Goal: Task Accomplishment & Management: Complete application form

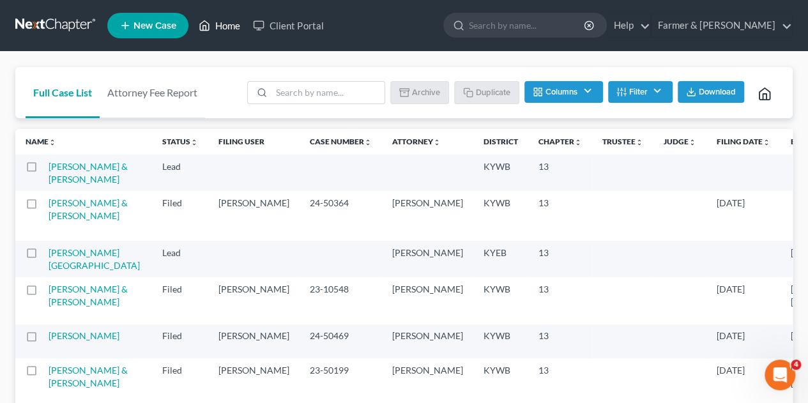
click at [231, 26] on link "Home" at bounding box center [219, 25] width 54 height 23
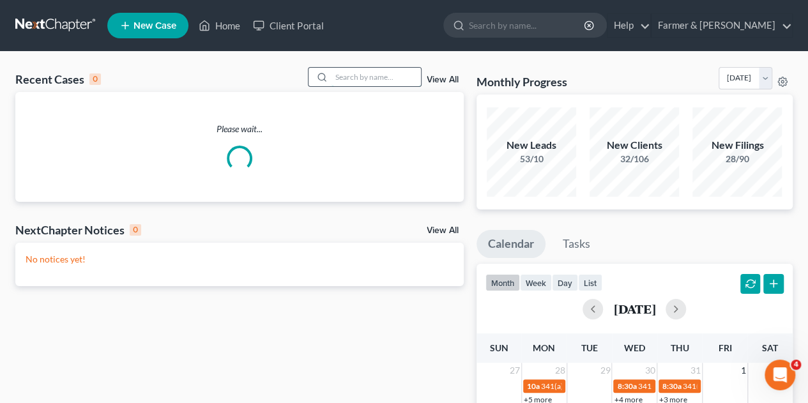
click at [350, 77] on input "search" at bounding box center [375, 77] width 89 height 19
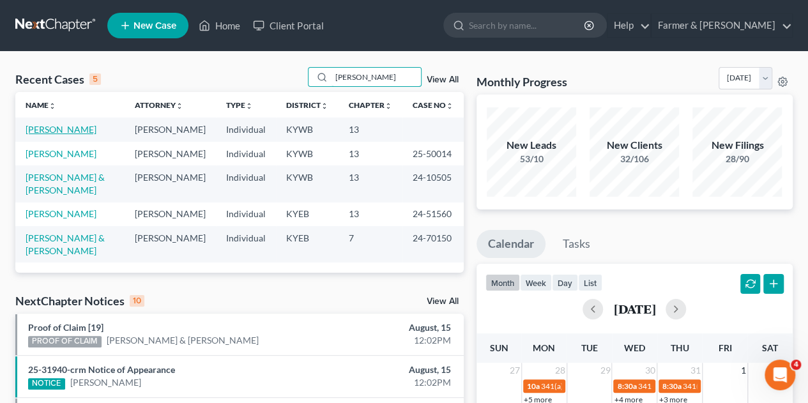
type input "[PERSON_NAME]"
click at [57, 132] on link "[PERSON_NAME]" at bounding box center [61, 129] width 71 height 11
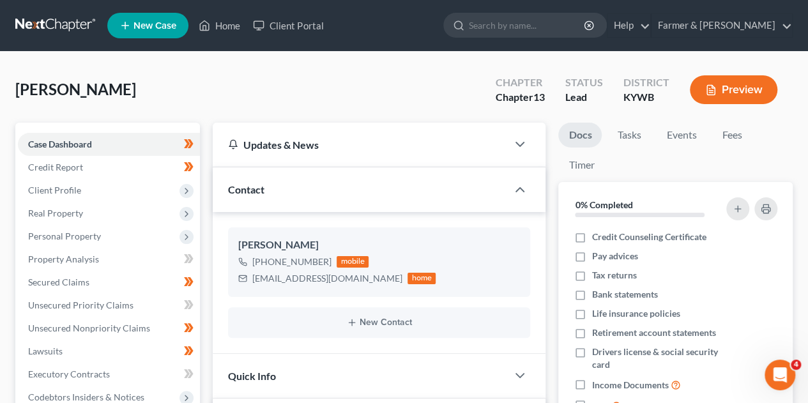
scroll to position [266, 0]
click at [72, 186] on span "Client Profile" at bounding box center [54, 189] width 53 height 11
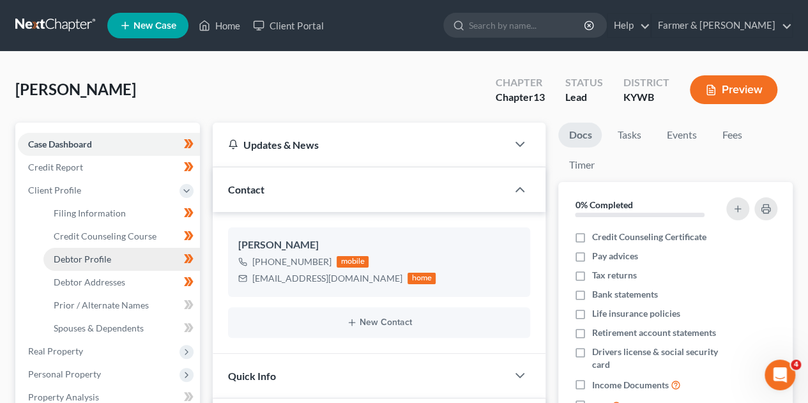
click at [87, 261] on span "Debtor Profile" at bounding box center [82, 258] width 57 height 11
select select "0"
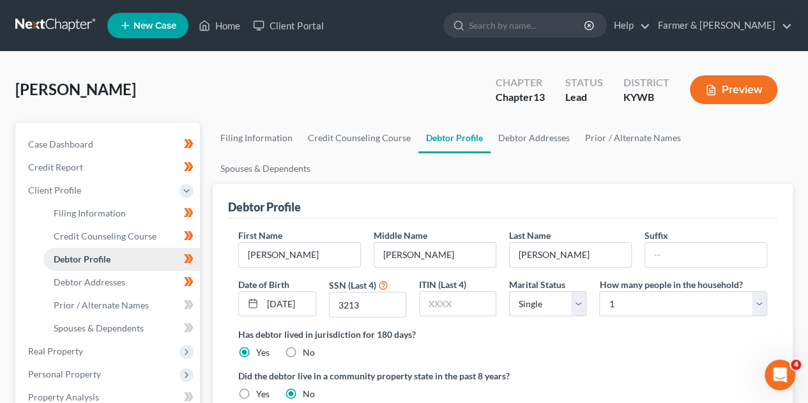
radio input "true"
click at [105, 287] on span "Debtor Addresses" at bounding box center [90, 281] width 72 height 11
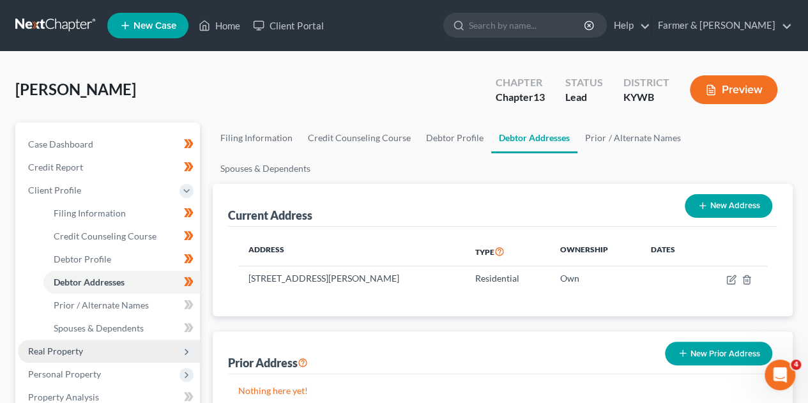
click at [75, 352] on span "Real Property" at bounding box center [55, 350] width 55 height 11
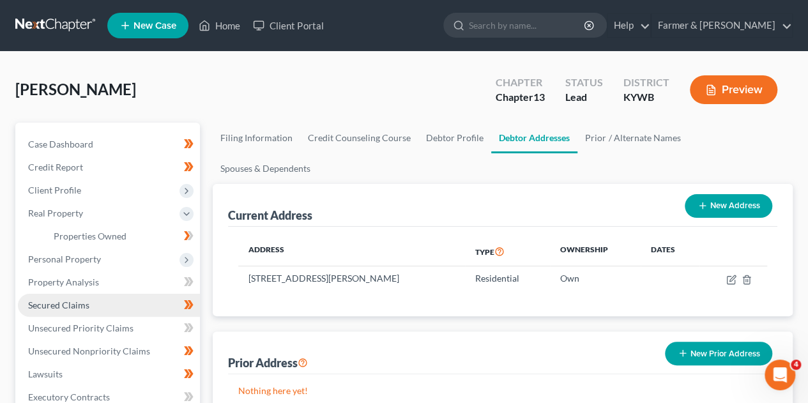
click at [79, 311] on link "Secured Claims" at bounding box center [109, 305] width 182 height 23
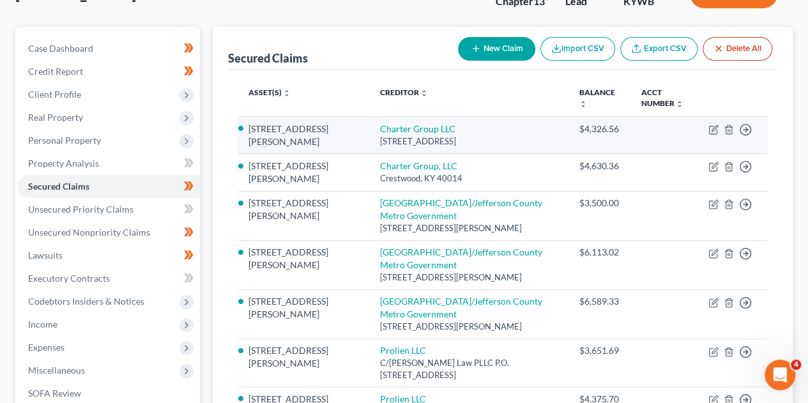
scroll to position [87, 0]
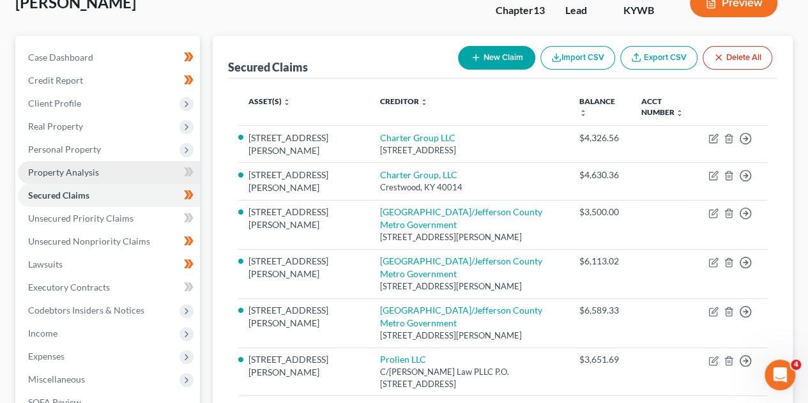
click at [66, 169] on span "Property Analysis" at bounding box center [63, 172] width 71 height 11
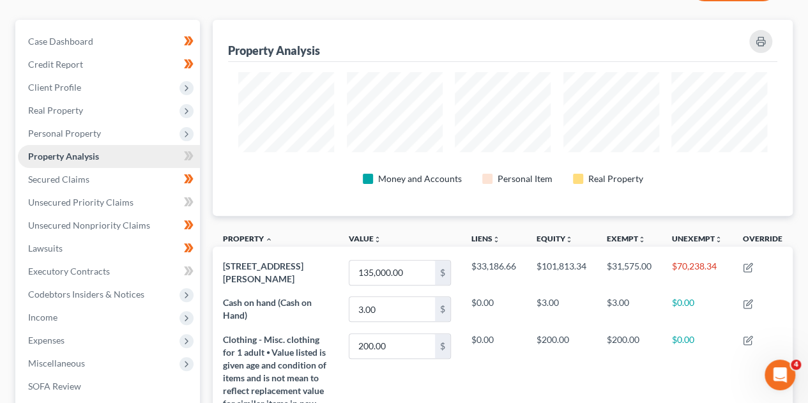
scroll to position [104, 0]
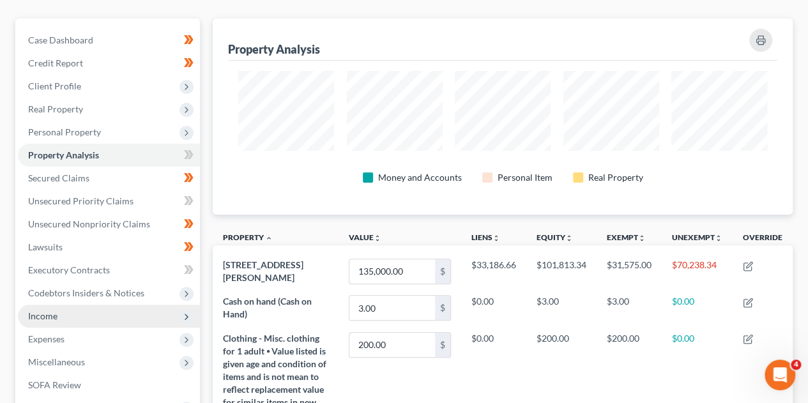
click at [61, 317] on span "Income" at bounding box center [109, 316] width 182 height 23
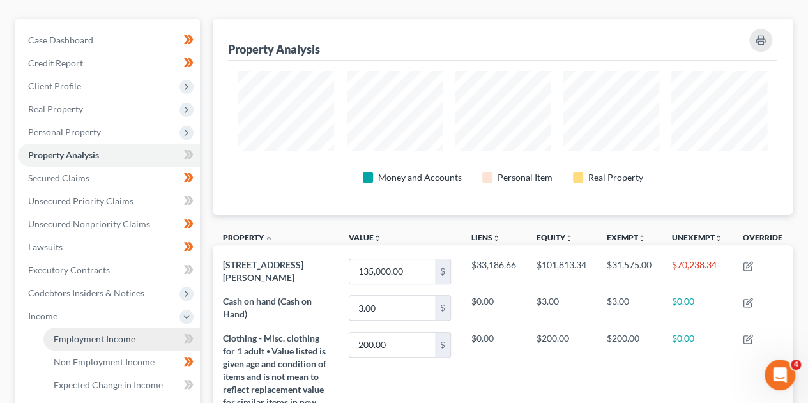
click at [82, 340] on span "Employment Income" at bounding box center [95, 338] width 82 height 11
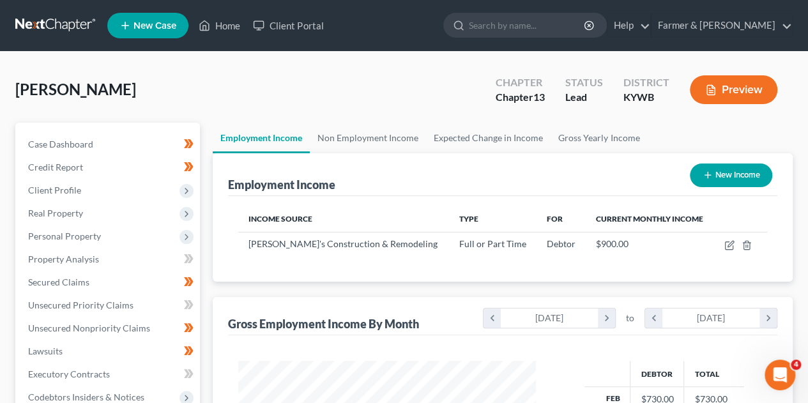
scroll to position [227, 323]
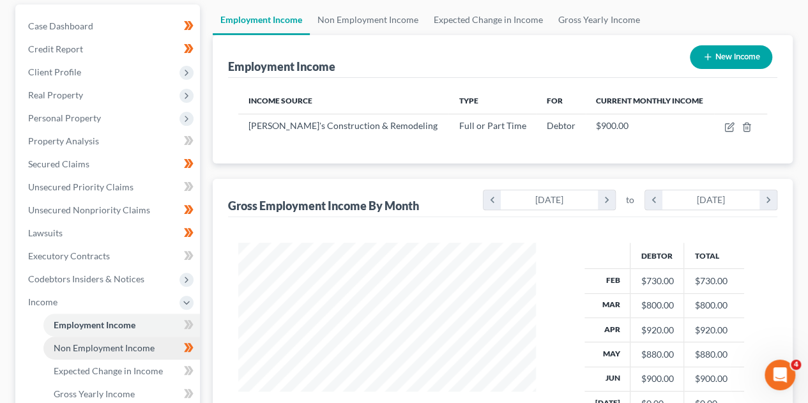
click at [100, 352] on span "Non Employment Income" at bounding box center [104, 347] width 101 height 11
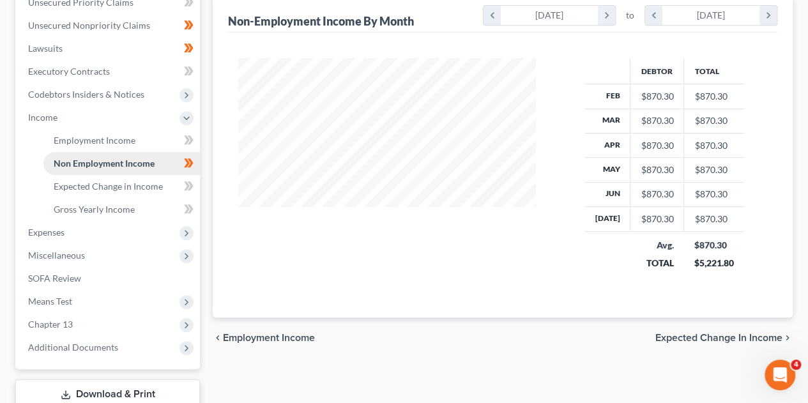
scroll to position [303, 0]
click at [73, 327] on span "Chapter 13" at bounding box center [109, 323] width 182 height 23
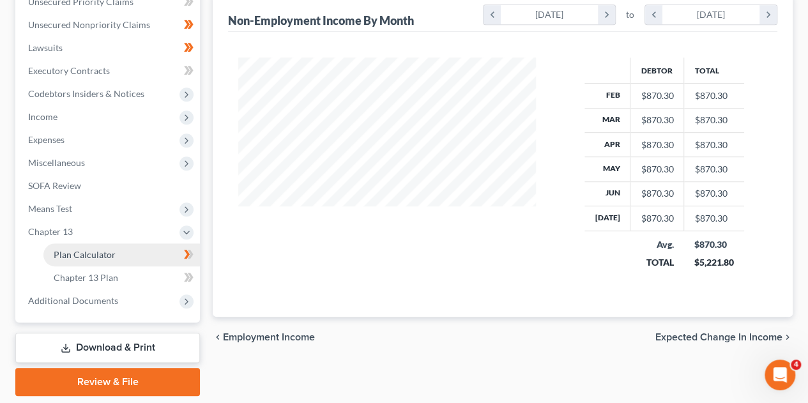
click at [80, 257] on span "Plan Calculator" at bounding box center [85, 254] width 62 height 11
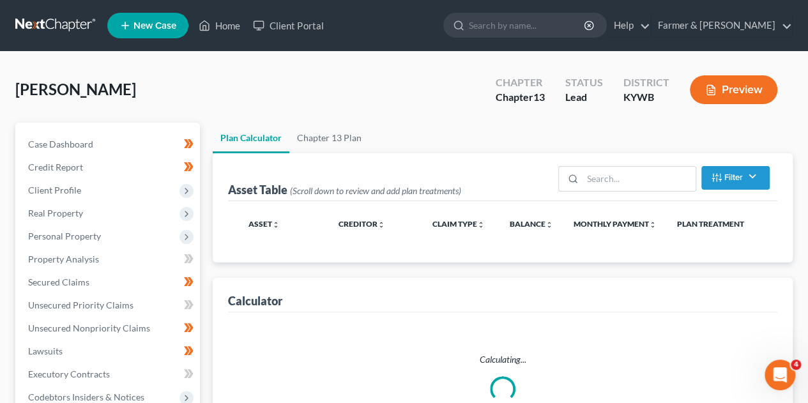
click at [19, 291] on li "Secured Claims" at bounding box center [109, 282] width 182 height 23
select select "59"
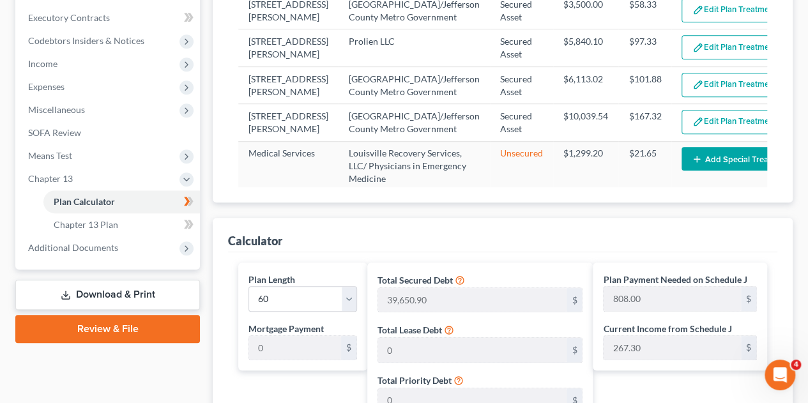
scroll to position [352, 0]
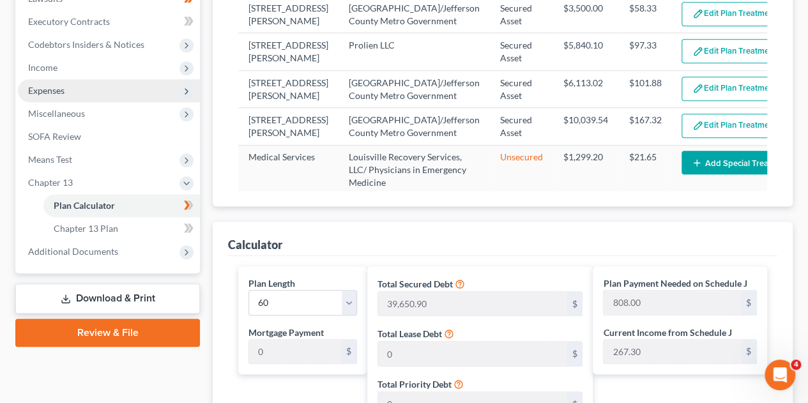
click at [98, 89] on span "Expenses" at bounding box center [109, 90] width 182 height 23
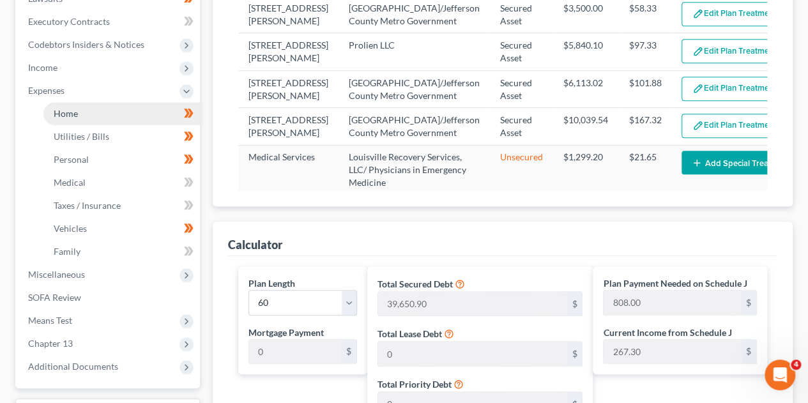
click at [103, 118] on link "Home" at bounding box center [121, 113] width 156 height 23
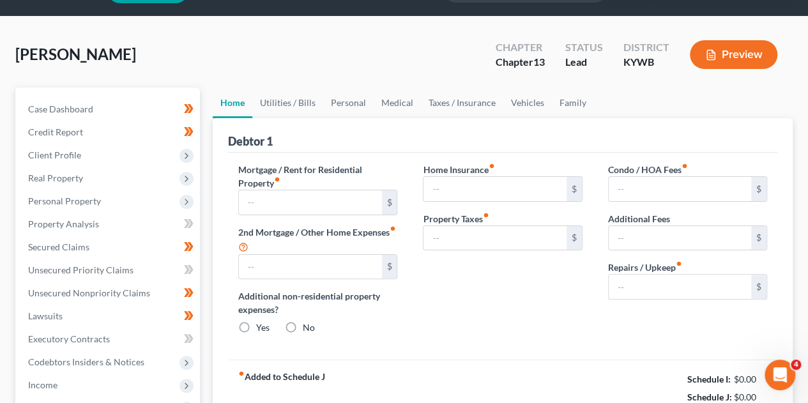
type input "0.00"
radio input "true"
type input "0.00"
type input "133.00"
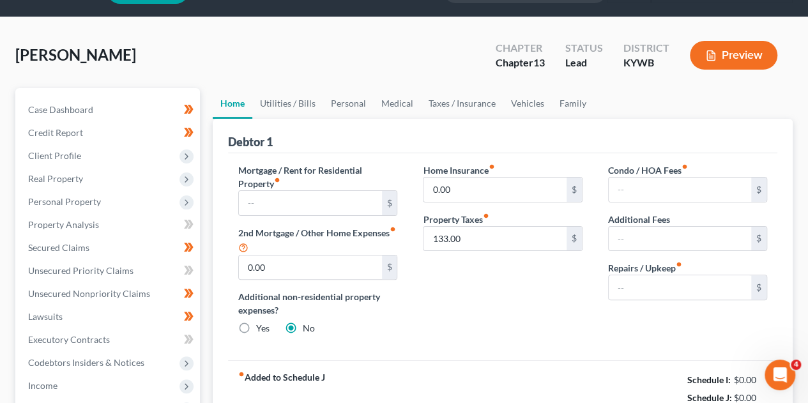
type input "0.00"
type input "150.00"
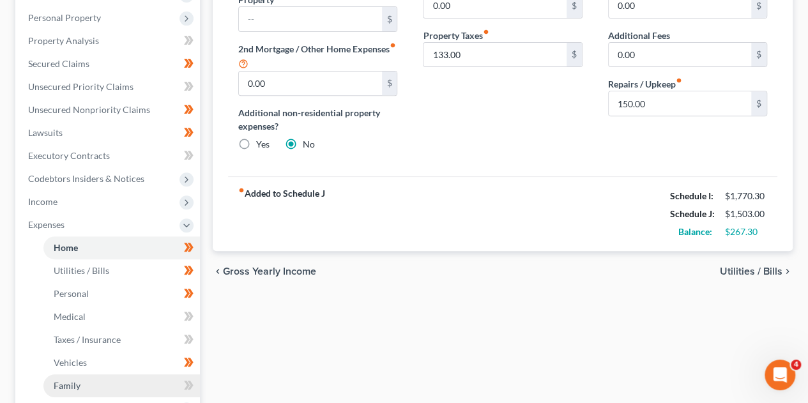
scroll to position [217, 0]
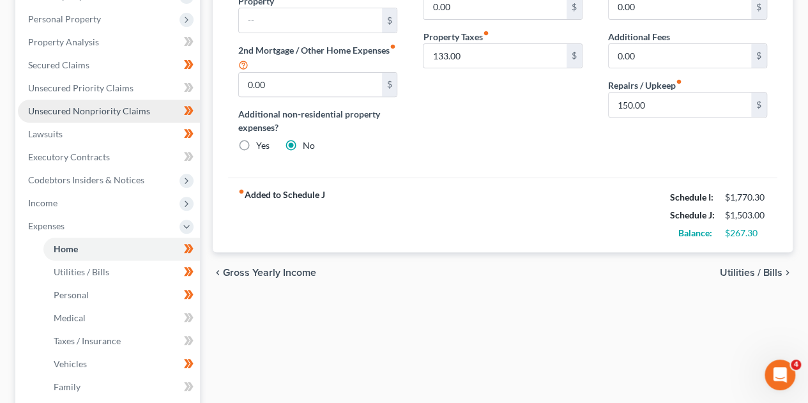
click at [100, 105] on span "Unsecured Nonpriority Claims" at bounding box center [89, 110] width 122 height 11
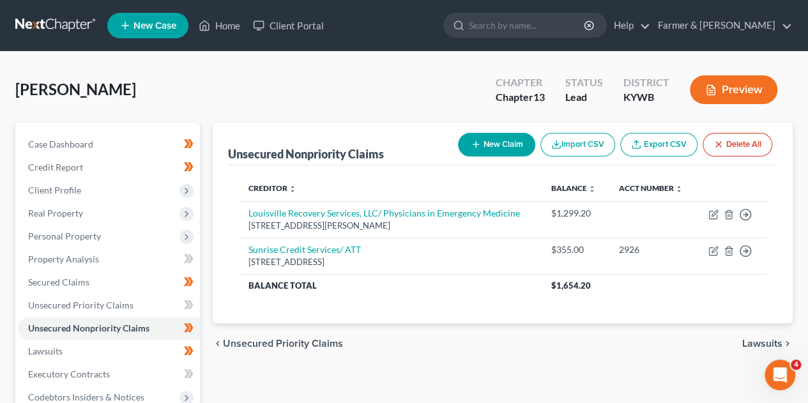
click at [205, 301] on div "Case Dashboard Payments Invoices Payments Payments Credit Report Client Profile" at bounding box center [107, 388] width 197 height 531
